Goal: Task Accomplishment & Management: Manage account settings

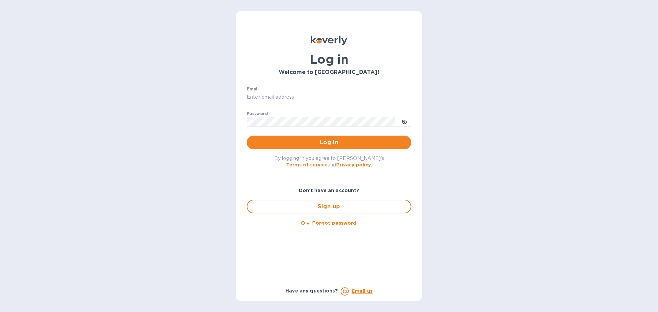
click at [261, 87] on div "Email ​" at bounding box center [329, 99] width 164 height 25
drag, startPoint x: 261, startPoint y: 87, endPoint x: 259, endPoint y: 96, distance: 8.3
click at [261, 88] on div "Email ​" at bounding box center [329, 99] width 164 height 25
click at [259, 103] on p "​" at bounding box center [329, 107] width 164 height 8
click at [259, 98] on input "Email" at bounding box center [329, 97] width 164 height 10
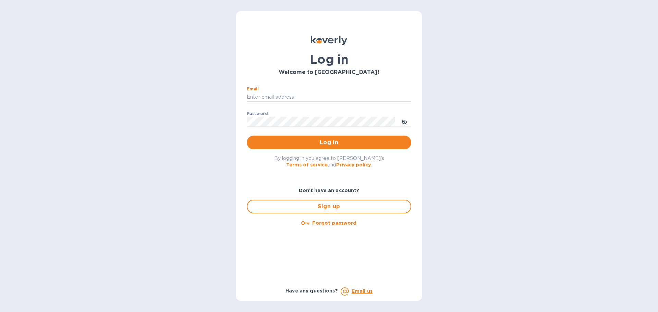
type input "hbrachrealestate@gmail.com"
click at [247, 136] on button "Log in" at bounding box center [329, 143] width 164 height 14
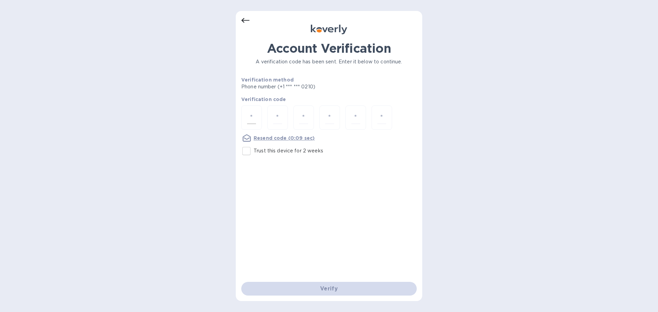
click at [253, 119] on input "number" at bounding box center [251, 117] width 9 height 13
click at [249, 149] on input "Trust this device for 2 weeks" at bounding box center [246, 151] width 14 height 14
checkbox input "true"
click at [285, 283] on div "Verify" at bounding box center [328, 288] width 181 height 19
click at [254, 116] on input "number" at bounding box center [251, 117] width 9 height 13
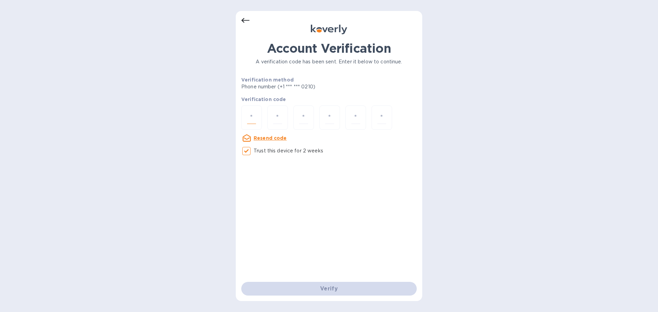
type input "6"
type input "2"
type input "5"
type input "0"
type input "6"
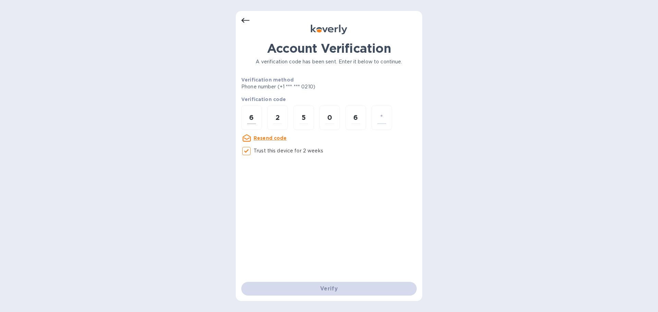
type input "5"
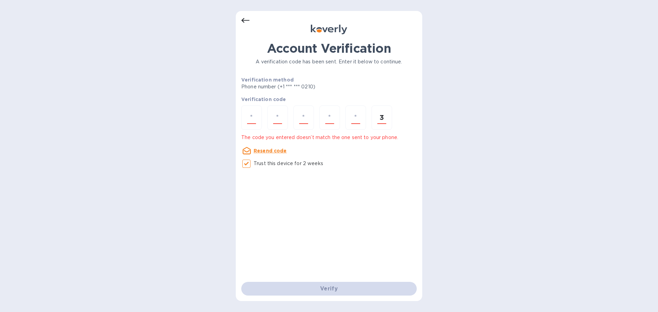
type input "3"
click at [316, 279] on div "Verify" at bounding box center [328, 288] width 181 height 19
click at [252, 109] on div at bounding box center [251, 118] width 21 height 24
click at [251, 113] on input "number" at bounding box center [251, 117] width 9 height 13
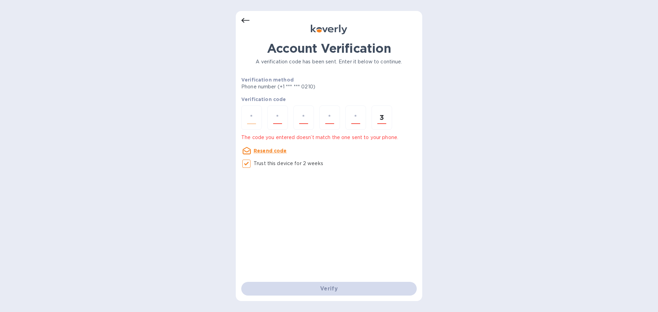
click at [251, 113] on input "number" at bounding box center [251, 117] width 9 height 13
click at [377, 119] on input "3" at bounding box center [381, 117] width 9 height 13
type input "6"
type input "2"
type input "5"
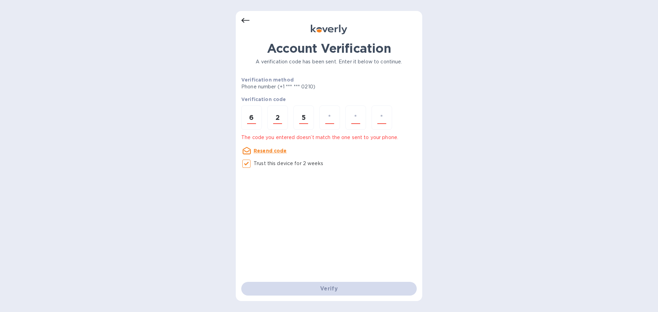
type input "0"
type input "6"
type input "3"
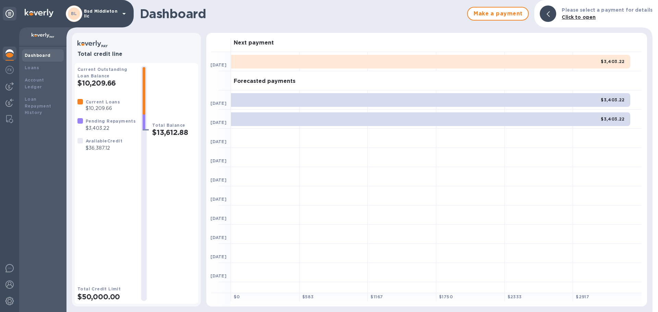
click at [86, 80] on h2 "$10,209.66" at bounding box center [106, 83] width 58 height 9
click at [11, 299] on img at bounding box center [9, 301] width 8 height 8
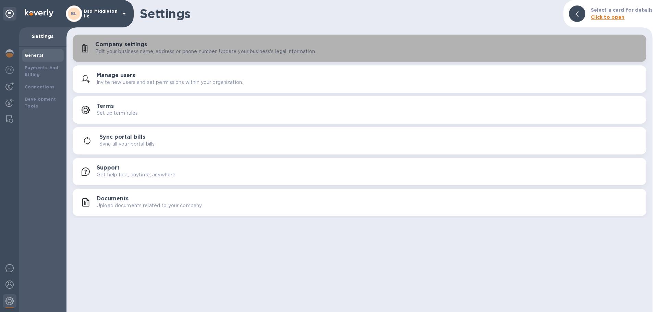
click at [183, 36] on button "Company settings Edit your business name, address or phone number. Update your …" at bounding box center [359, 48] width 573 height 27
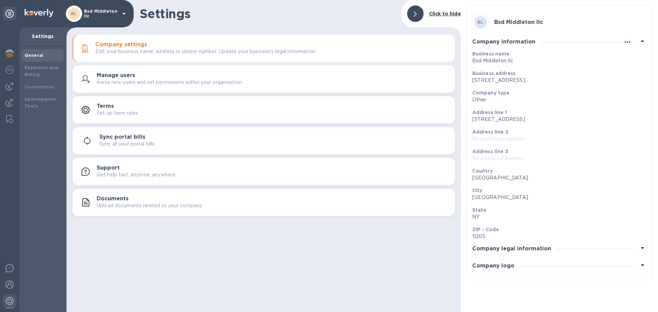
click at [507, 249] on h3 "Company legal information" at bounding box center [511, 249] width 79 height 7
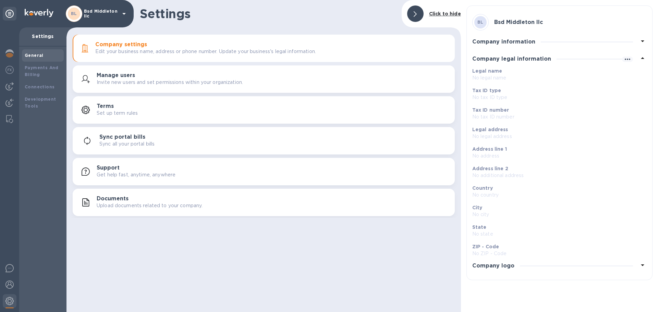
click at [494, 272] on div "Company logo" at bounding box center [559, 265] width 174 height 17
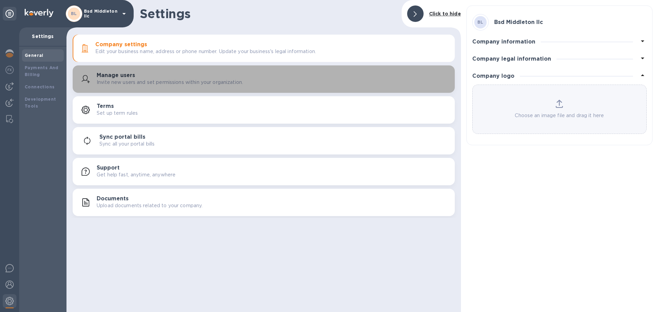
click at [102, 71] on div "Manage users Invite new users and set permissions within your organization." at bounding box center [264, 79] width 374 height 16
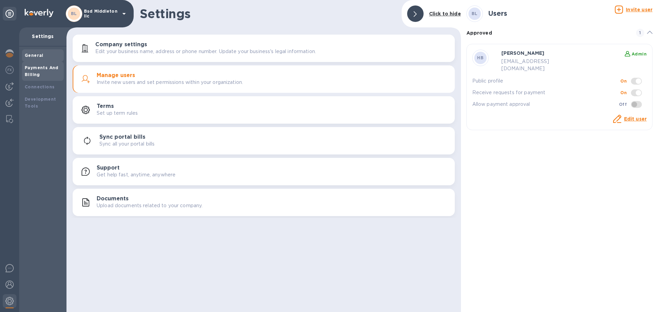
click at [47, 65] on b "Payments And Billing" at bounding box center [42, 71] width 34 height 12
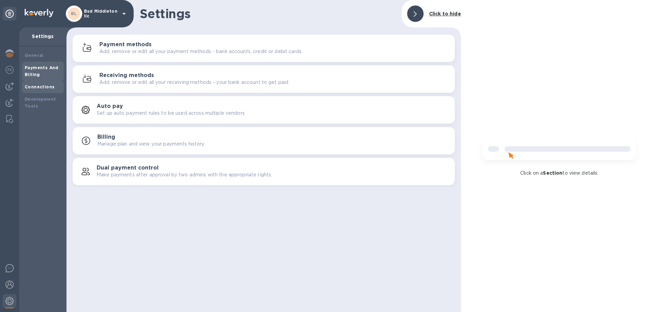
click at [40, 86] on b "Connections" at bounding box center [40, 86] width 30 height 5
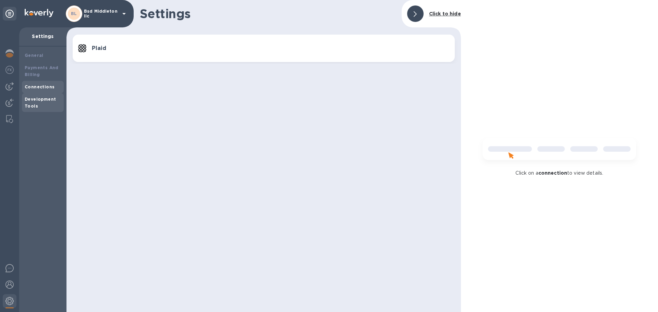
click at [36, 103] on b "Development Tools" at bounding box center [40, 103] width 31 height 12
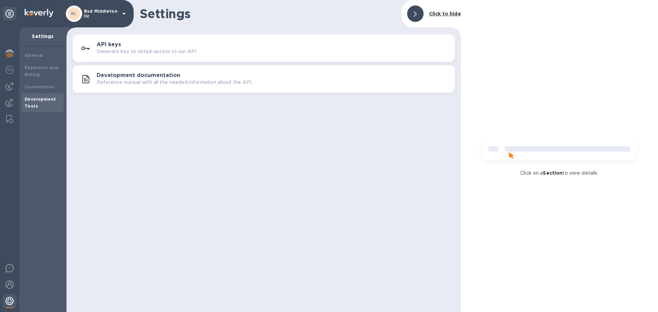
click at [9, 300] on img at bounding box center [9, 301] width 8 height 8
click at [9, 293] on div at bounding box center [10, 301] width 14 height 16
click at [10, 284] on img at bounding box center [9, 285] width 8 height 8
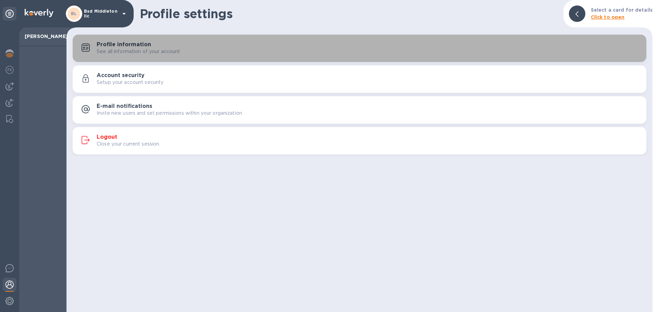
click at [231, 55] on div "Profile information See all information of your account" at bounding box center [359, 48] width 565 height 16
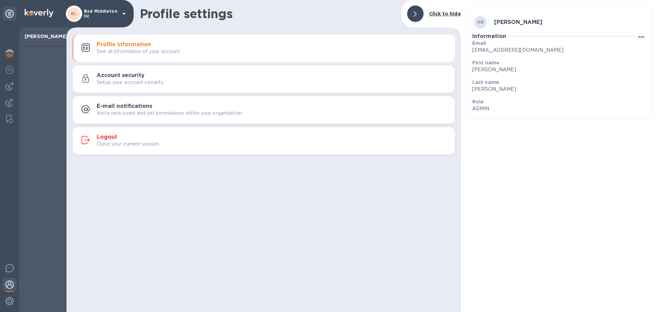
click at [222, 77] on div "Account security Setup your account security" at bounding box center [273, 79] width 353 height 14
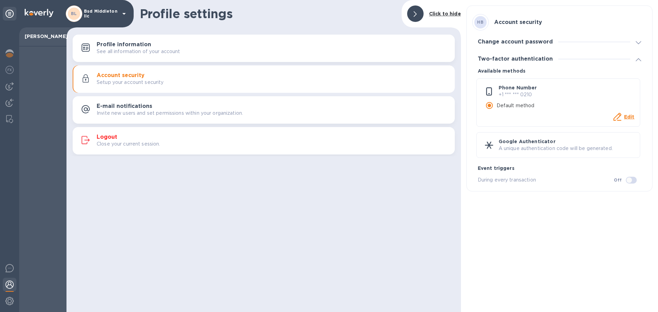
click at [631, 115] on u "Edit" at bounding box center [629, 116] width 11 height 5
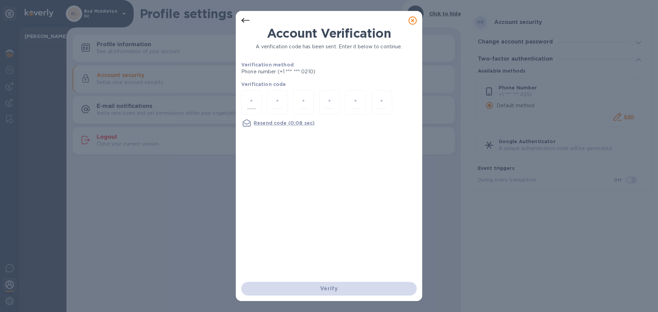
click at [248, 102] on input "number" at bounding box center [251, 102] width 9 height 13
click at [211, 210] on div "Account Verification A verification code has been sent. Enter it below to conti…" at bounding box center [329, 156] width 658 height 312
click at [414, 22] on icon at bounding box center [412, 20] width 8 height 8
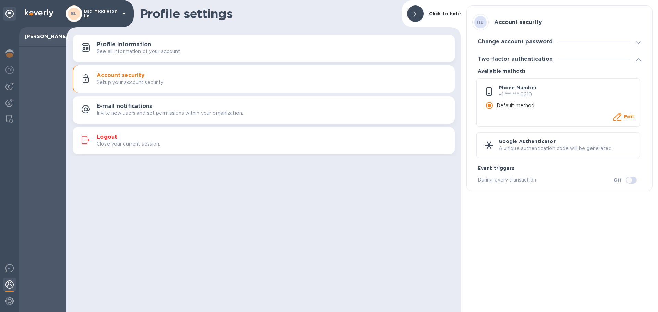
click at [538, 109] on div "Default method" at bounding box center [558, 105] width 152 height 14
drag, startPoint x: 629, startPoint y: 118, endPoint x: 577, endPoint y: 123, distance: 52.3
click at [577, 123] on div "Phone Number +1 *** *** 0210 Default method Edit" at bounding box center [558, 102] width 164 height 48
click at [507, 153] on div "Google Authenticator A unique authentication code will be generated." at bounding box center [558, 145] width 164 height 26
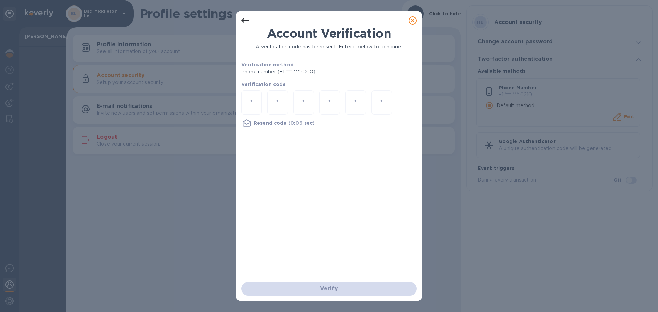
click at [410, 18] on icon at bounding box center [412, 20] width 8 height 8
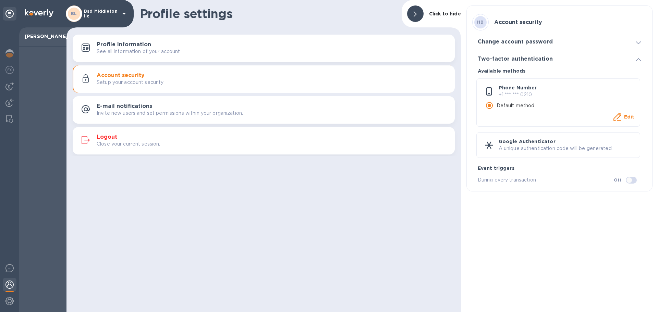
click at [635, 120] on div "Phone Number +1 *** *** 0210 Default method Edit" at bounding box center [558, 102] width 164 height 48
click at [633, 119] on u "Edit" at bounding box center [629, 116] width 11 height 5
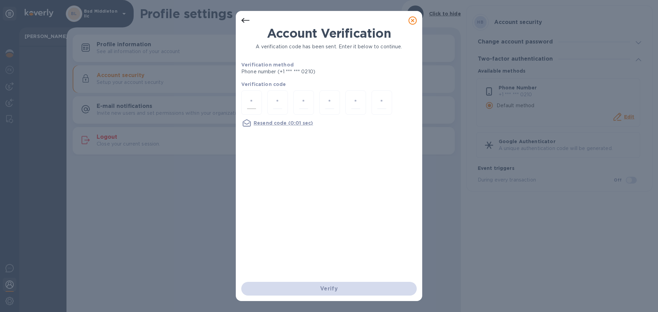
click at [250, 95] on div at bounding box center [251, 102] width 21 height 24
type input "6"
type input "3"
type input "1"
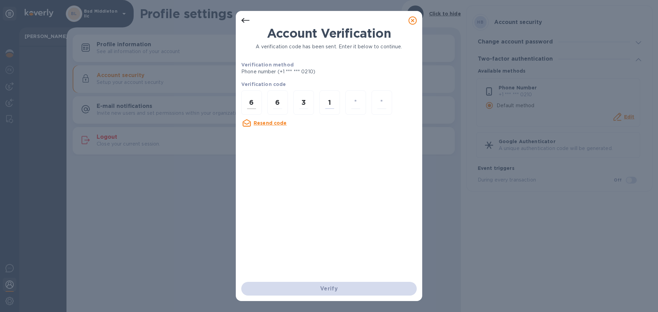
type input "5"
type input "3"
click at [244, 96] on div at bounding box center [251, 102] width 21 height 24
type input "2"
type input "0"
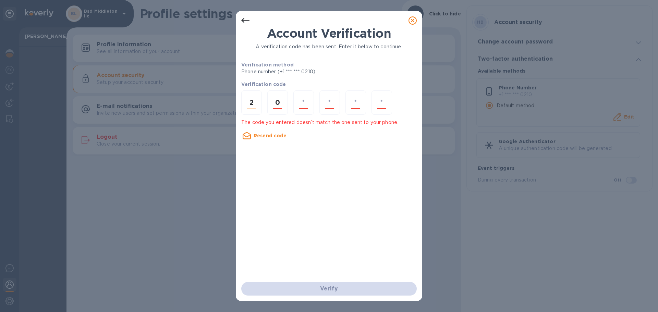
type input "7"
type input "8"
type input "6"
type input "9"
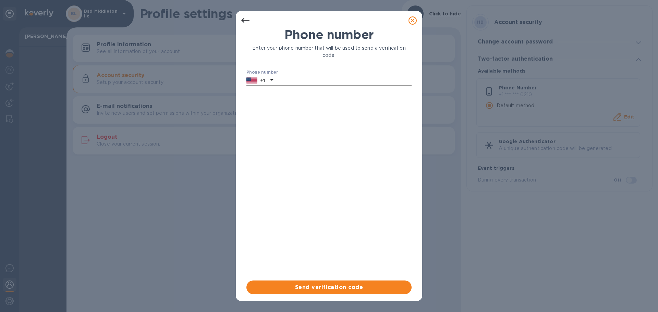
click at [285, 76] on input "text" at bounding box center [344, 80] width 136 height 10
type input "3472241958"
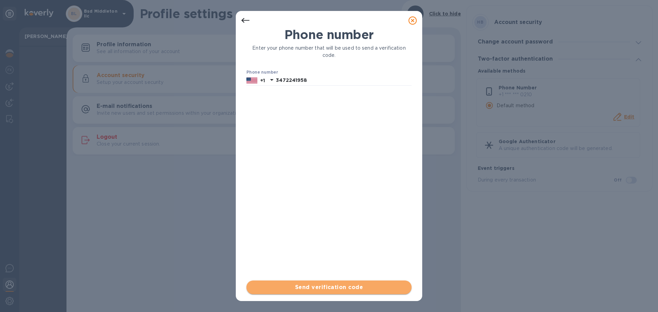
click at [337, 288] on span "Send verification code" at bounding box center [329, 287] width 154 height 8
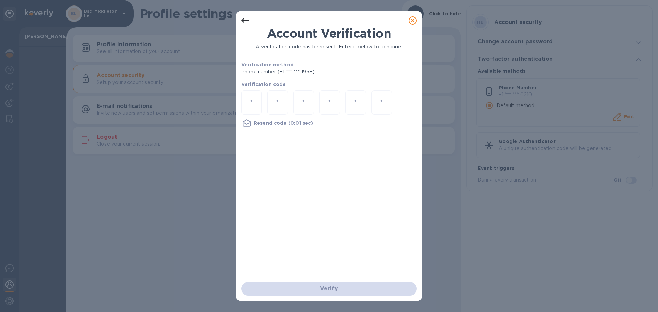
click at [247, 102] on input "number" at bounding box center [251, 102] width 9 height 13
type input "3"
type input "2"
type input "4"
type input "8"
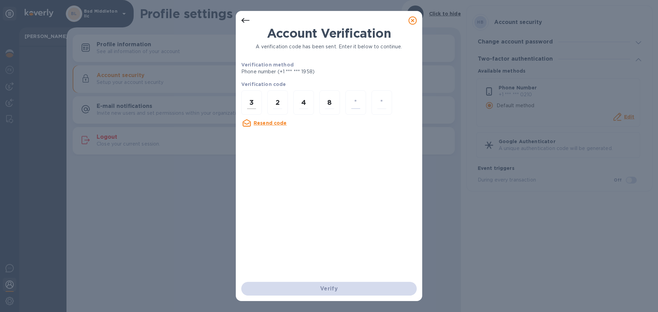
type input "2"
type input "5"
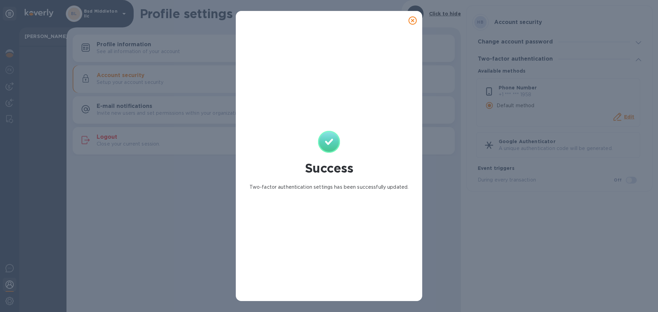
click at [410, 22] on icon at bounding box center [412, 20] width 8 height 8
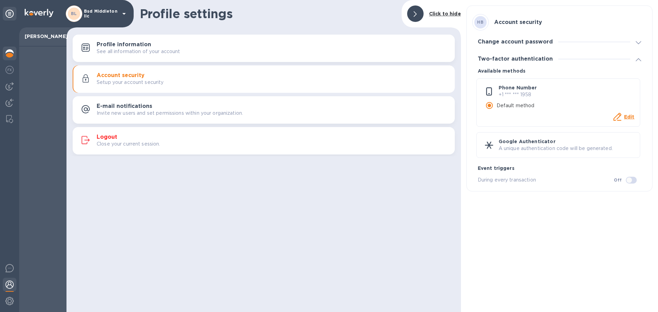
click at [5, 53] on div at bounding box center [10, 54] width 14 height 15
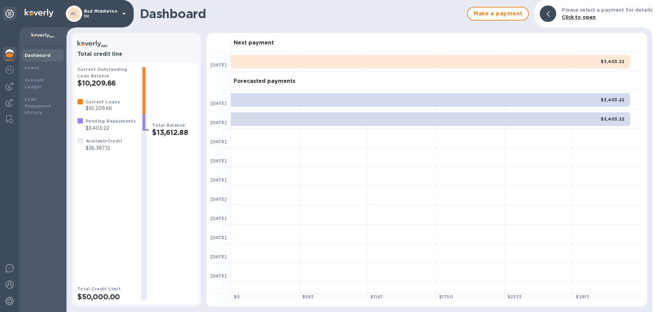
click at [80, 22] on div "BL" at bounding box center [74, 13] width 16 height 16
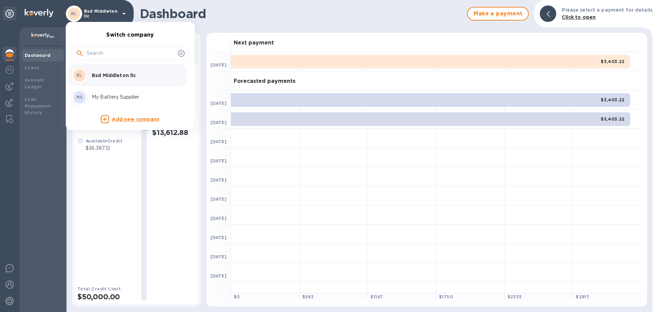
click at [95, 90] on div "MS My Battery Supplier" at bounding box center [124, 97] width 107 height 16
